Goal: Information Seeking & Learning: Find specific fact

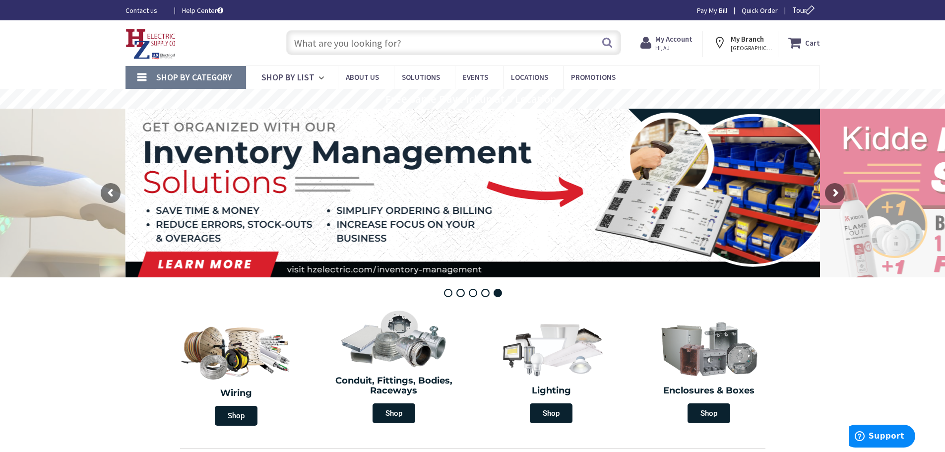
click at [395, 45] on input "text" at bounding box center [453, 42] width 335 height 25
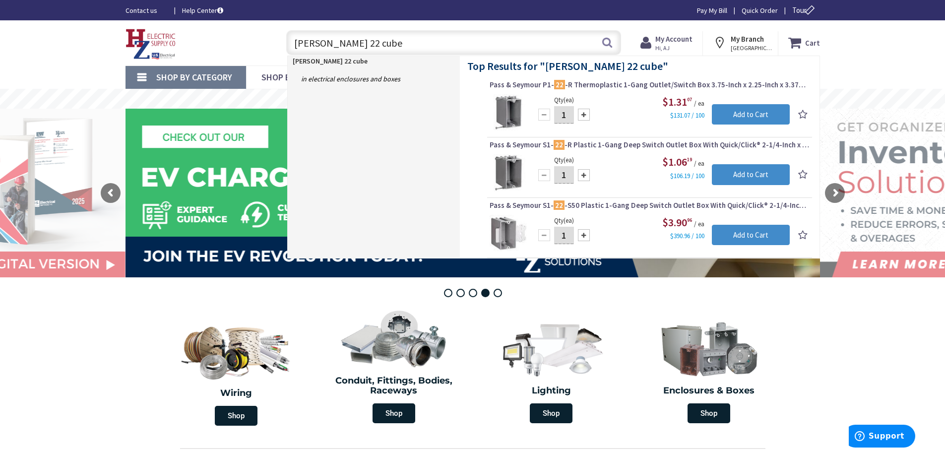
type input "slater 22 cube"
click at [463, 297] on rs-bullets "Kidde Sale Storm Center Design Build EV Charging Inventory Management" at bounding box center [473, 293] width 58 height 8
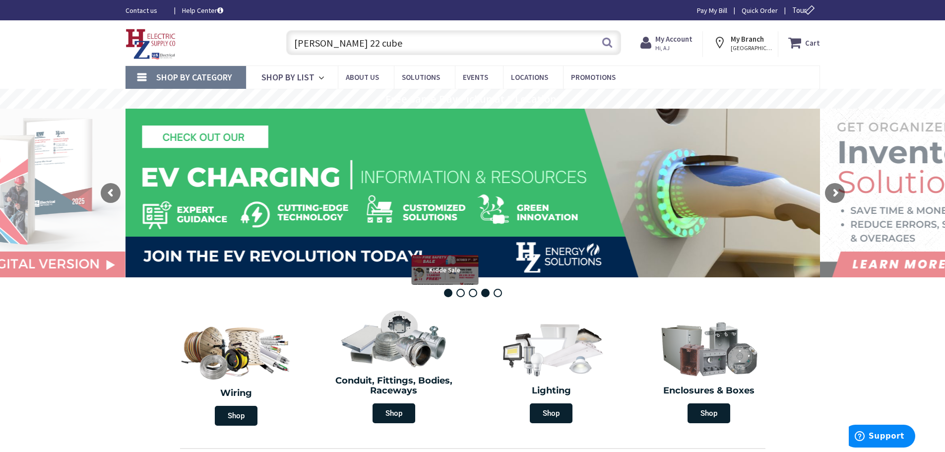
click at [450, 292] on rs-bullet "Kidde Sale" at bounding box center [448, 293] width 8 height 8
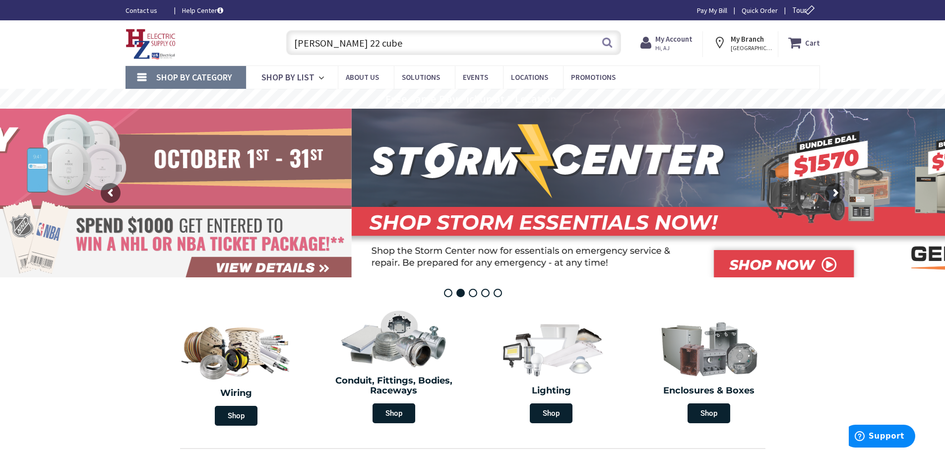
drag, startPoint x: 329, startPoint y: 193, endPoint x: 688, endPoint y: 201, distance: 358.6
click at [695, 196] on rs-layer at bounding box center [699, 193] width 694 height 169
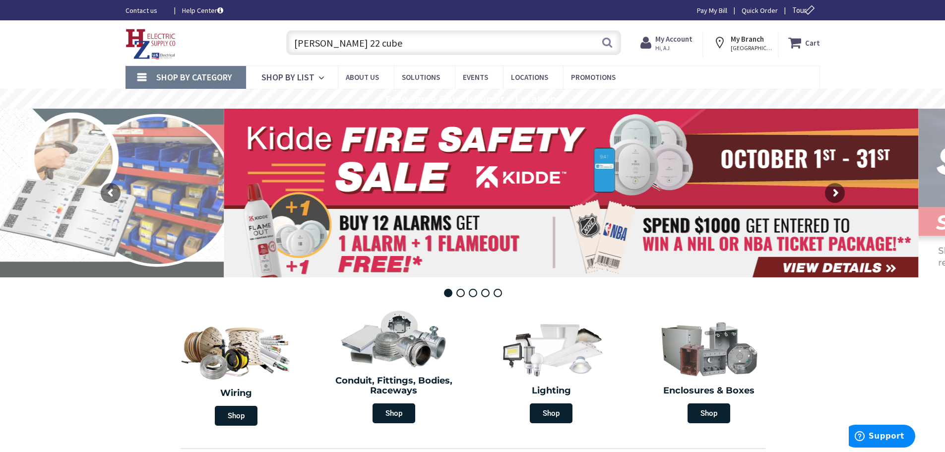
drag, startPoint x: 349, startPoint y: 200, endPoint x: -3, endPoint y: 132, distance: 359.1
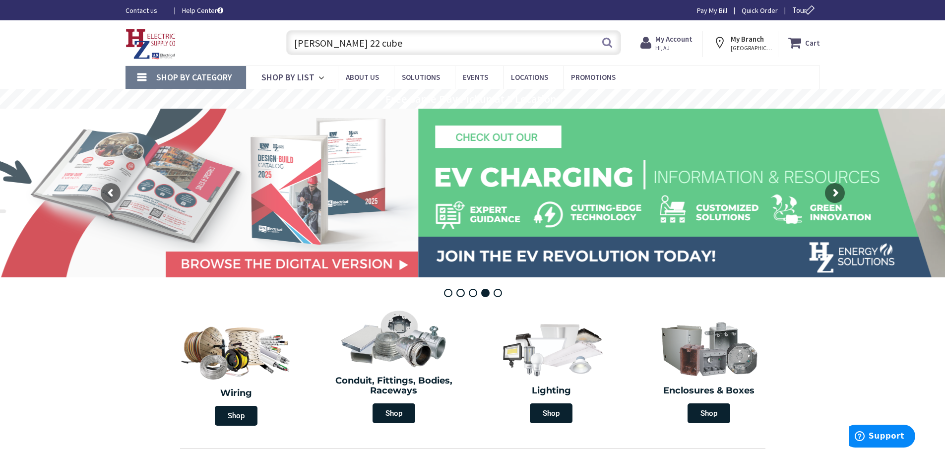
drag, startPoint x: 491, startPoint y: 211, endPoint x: 4, endPoint y: 136, distance: 492.1
click at [21, 140] on rs-layer at bounding box center [71, 193] width 694 height 169
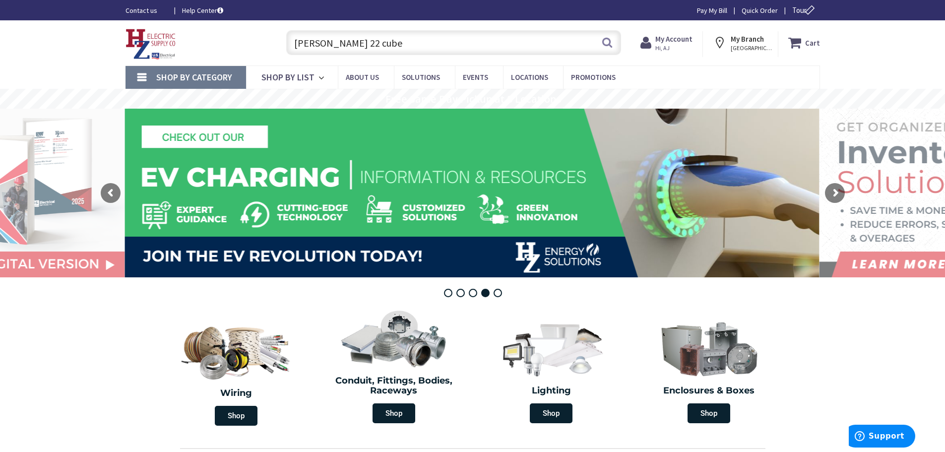
drag, startPoint x: 468, startPoint y: 204, endPoint x: 87, endPoint y: 160, distance: 383.3
click at [129, 165] on rs-layer at bounding box center [472, 193] width 694 height 169
